Goal: Task Accomplishment & Management: Manage account settings

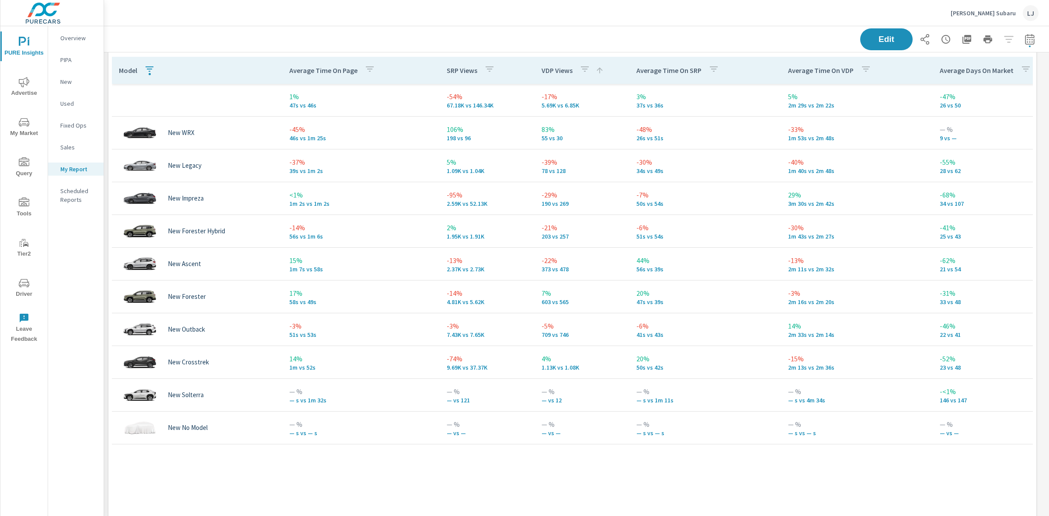
scroll to position [1126, 953]
click at [983, 11] on p "[PERSON_NAME] Subaru" at bounding box center [982, 13] width 65 height 8
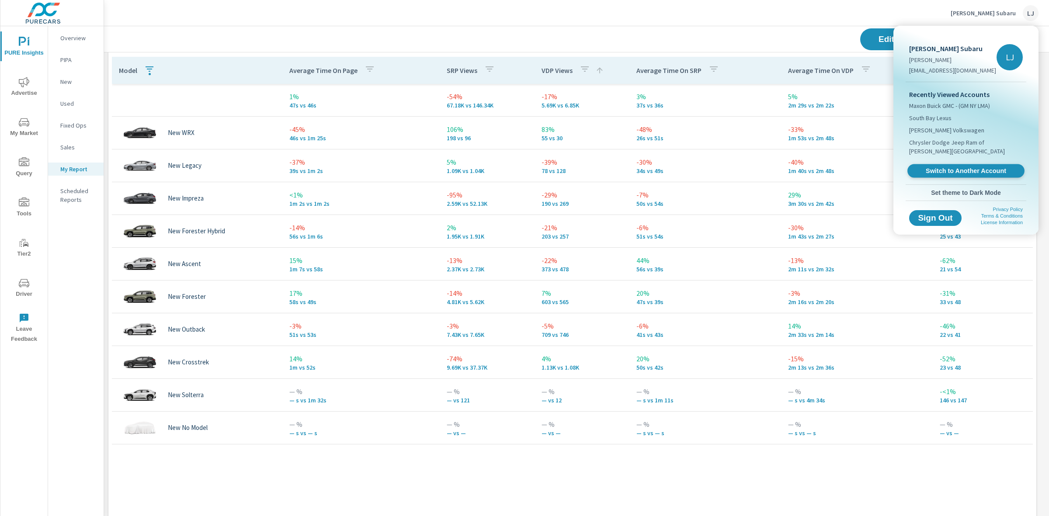
click at [972, 167] on span "Switch to Another Account" at bounding box center [965, 171] width 107 height 8
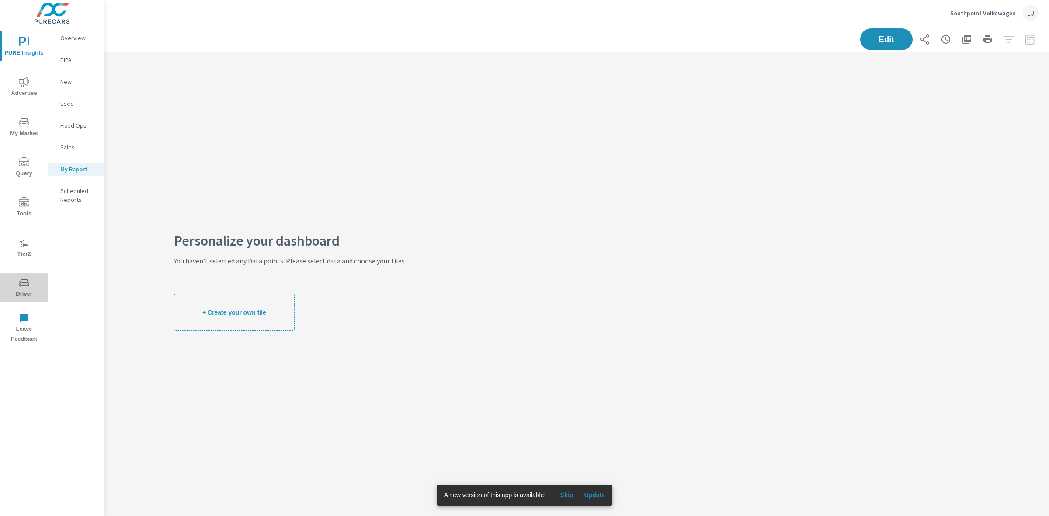
click at [15, 282] on span "Driver" at bounding box center [24, 288] width 42 height 21
